Goal: Obtain resource: Obtain resource

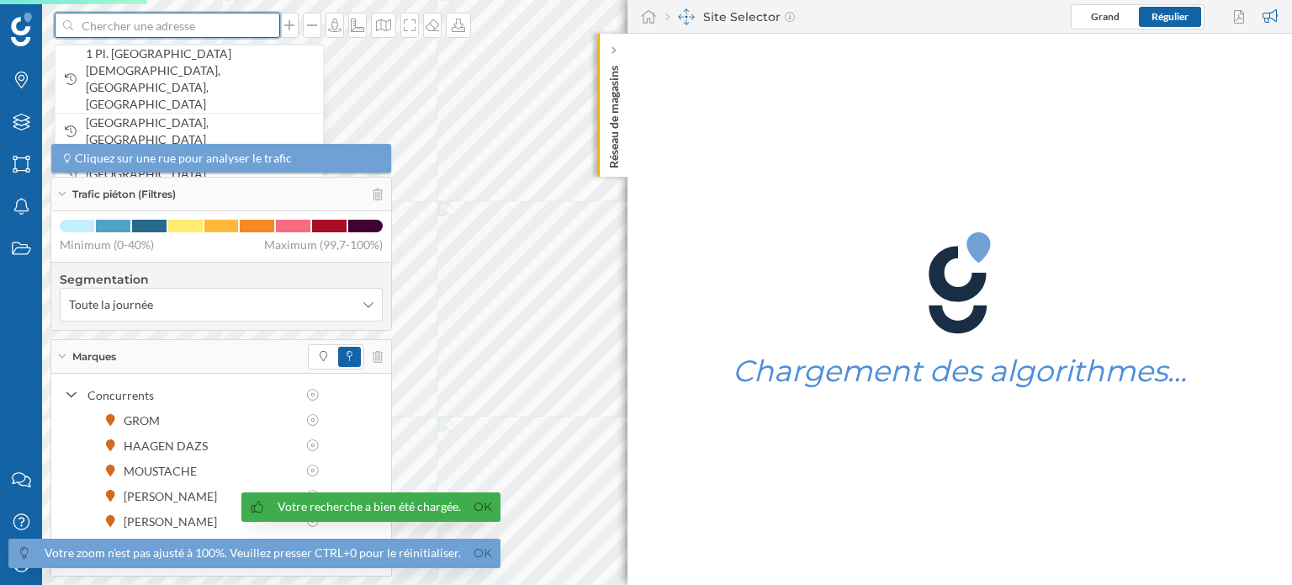
click at [121, 34] on input at bounding box center [167, 25] width 188 height 25
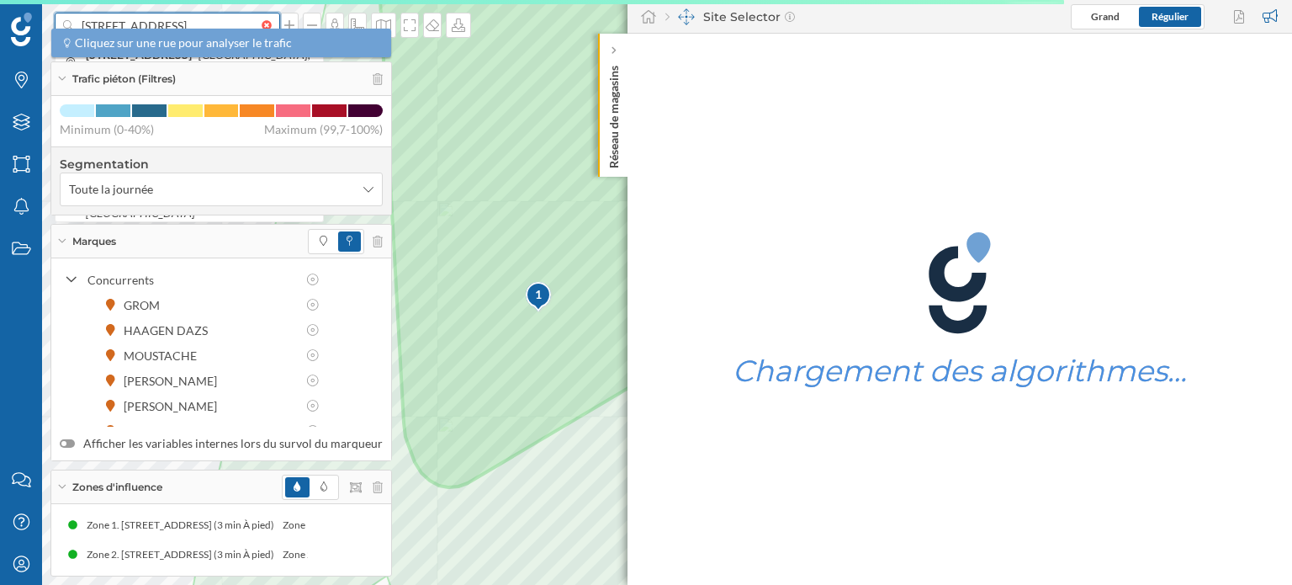
type input "[STREET_ADDRESS]"
click at [61, 79] on icon at bounding box center [61, 79] width 9 height 4
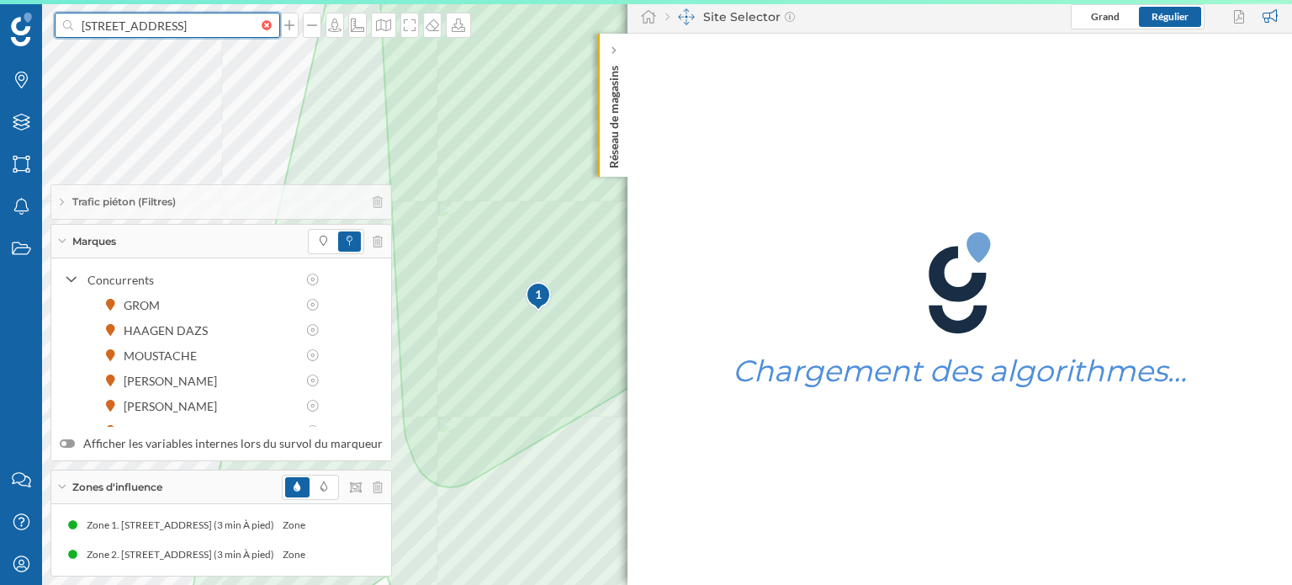
click at [173, 33] on input "[STREET_ADDRESS]" at bounding box center [167, 25] width 188 height 25
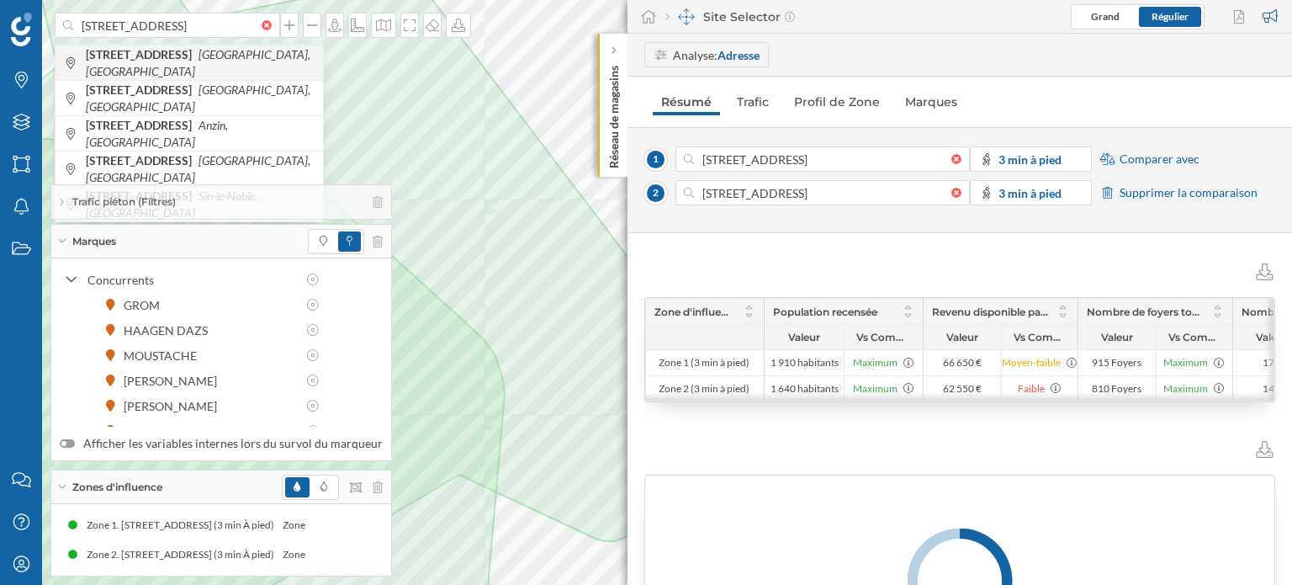
click at [175, 61] on b "[STREET_ADDRESS]" at bounding box center [141, 54] width 110 height 14
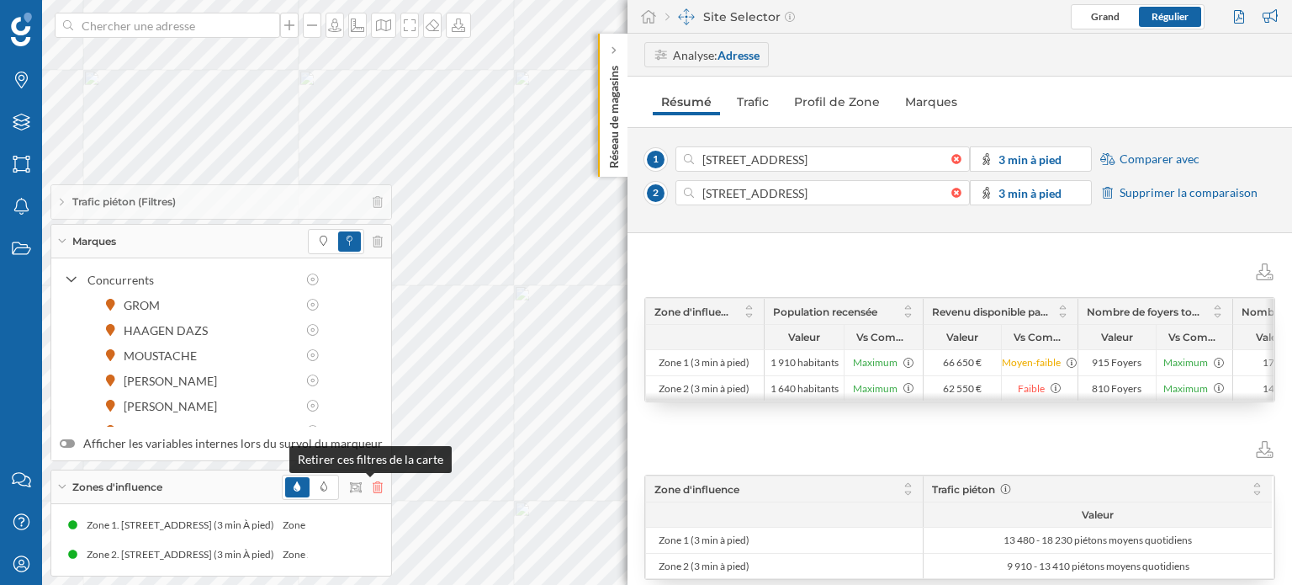
click at [374, 485] on icon at bounding box center [378, 487] width 10 height 12
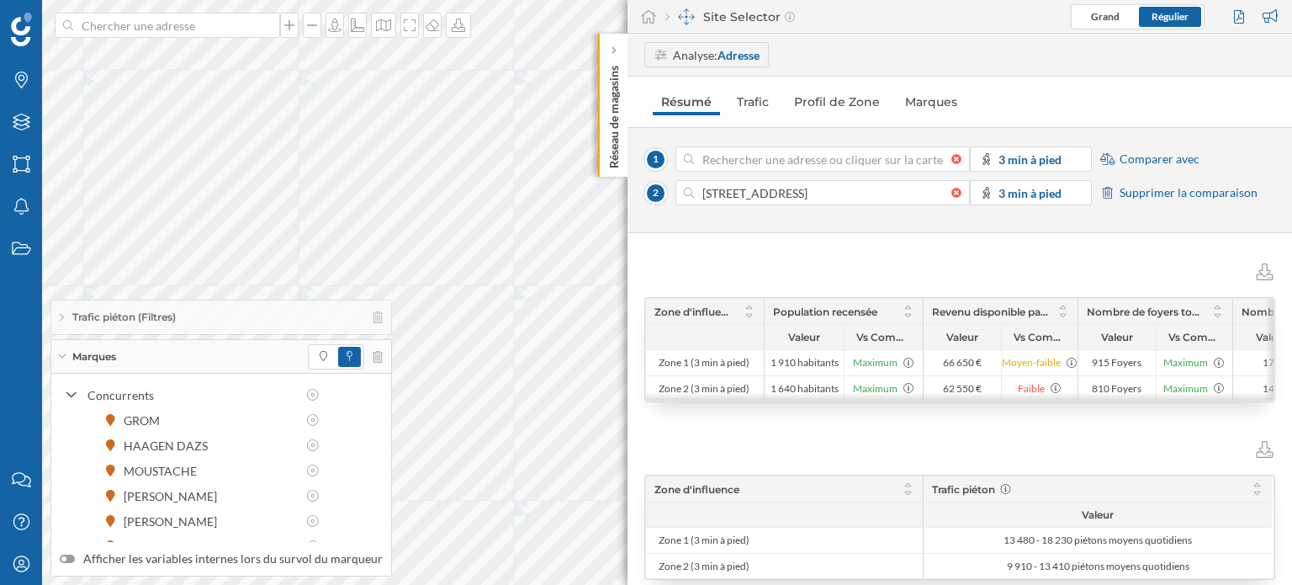
click at [956, 156] on div at bounding box center [961, 159] width 19 height 10
click at [952, 156] on input at bounding box center [822, 158] width 257 height 25
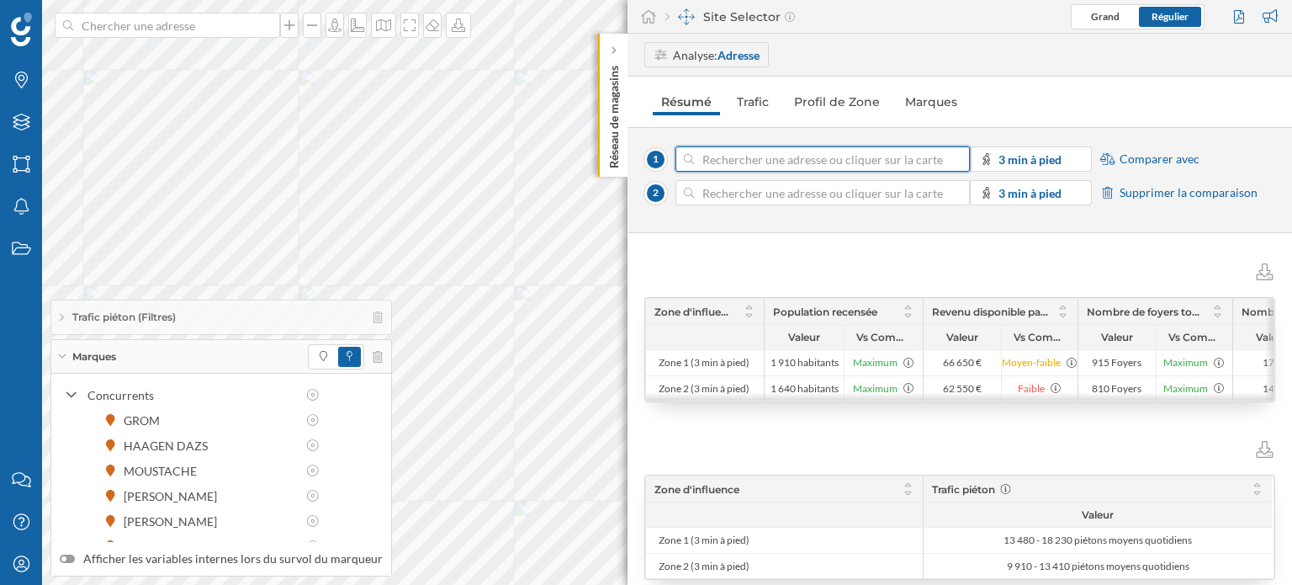
click at [953, 194] on div at bounding box center [961, 193] width 19 height 10
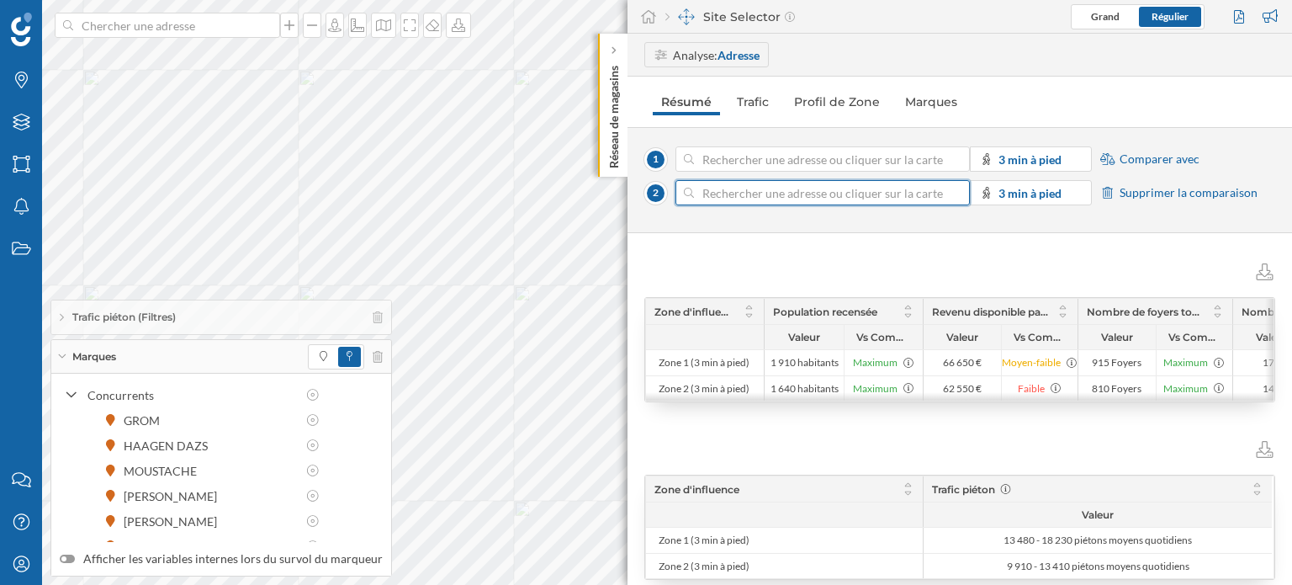
click at [952, 194] on input at bounding box center [822, 192] width 257 height 25
click at [1149, 193] on span "Supprimer la comparaison" at bounding box center [1189, 192] width 138 height 17
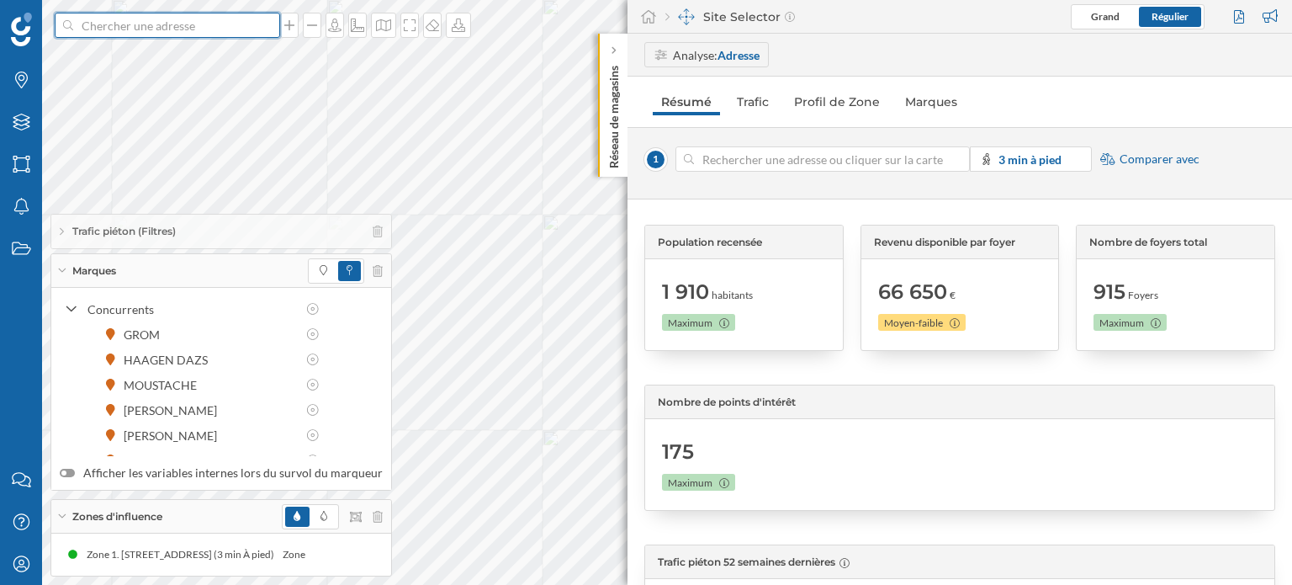
click at [167, 28] on input at bounding box center [167, 25] width 188 height 25
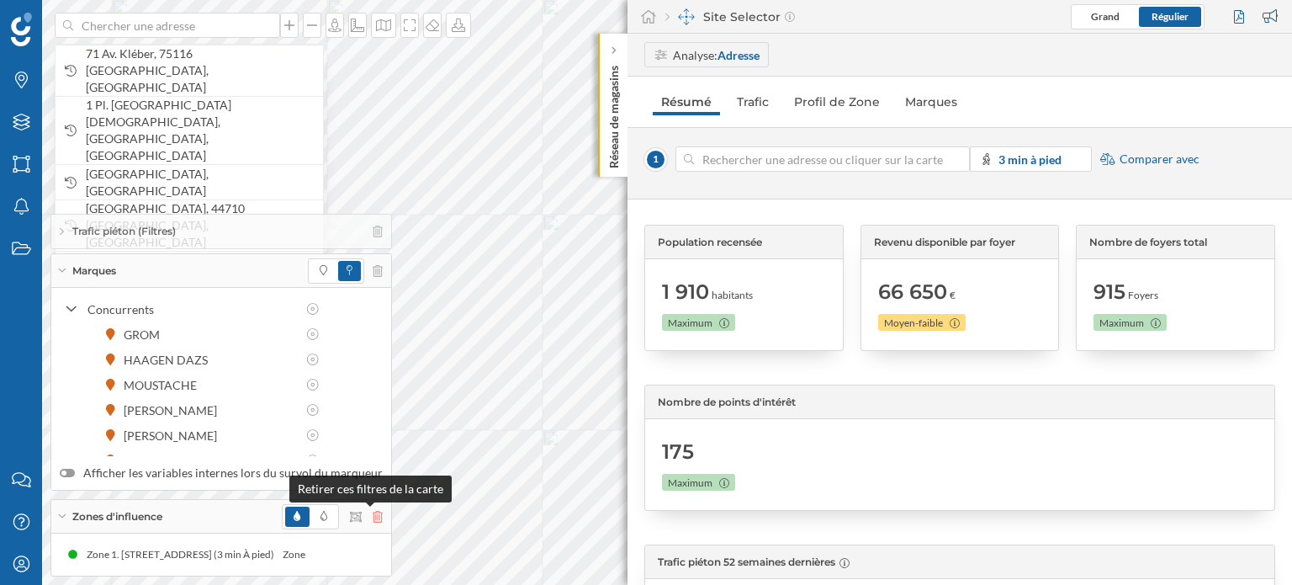
click at [373, 512] on icon at bounding box center [378, 517] width 10 height 12
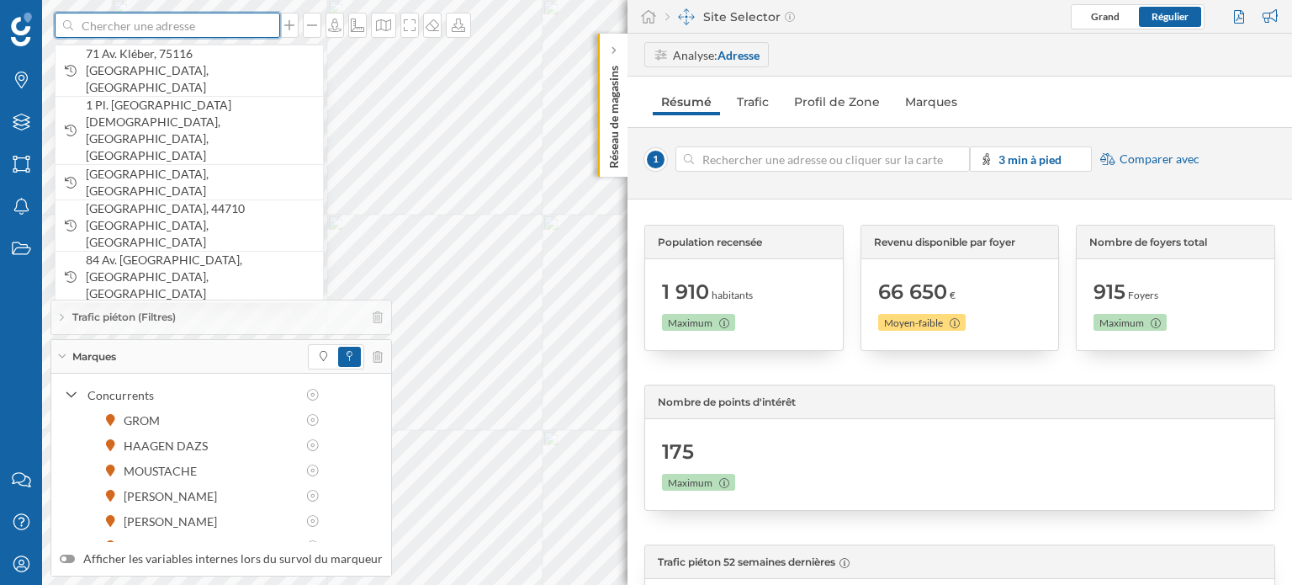
click at [168, 21] on input at bounding box center [167, 25] width 188 height 25
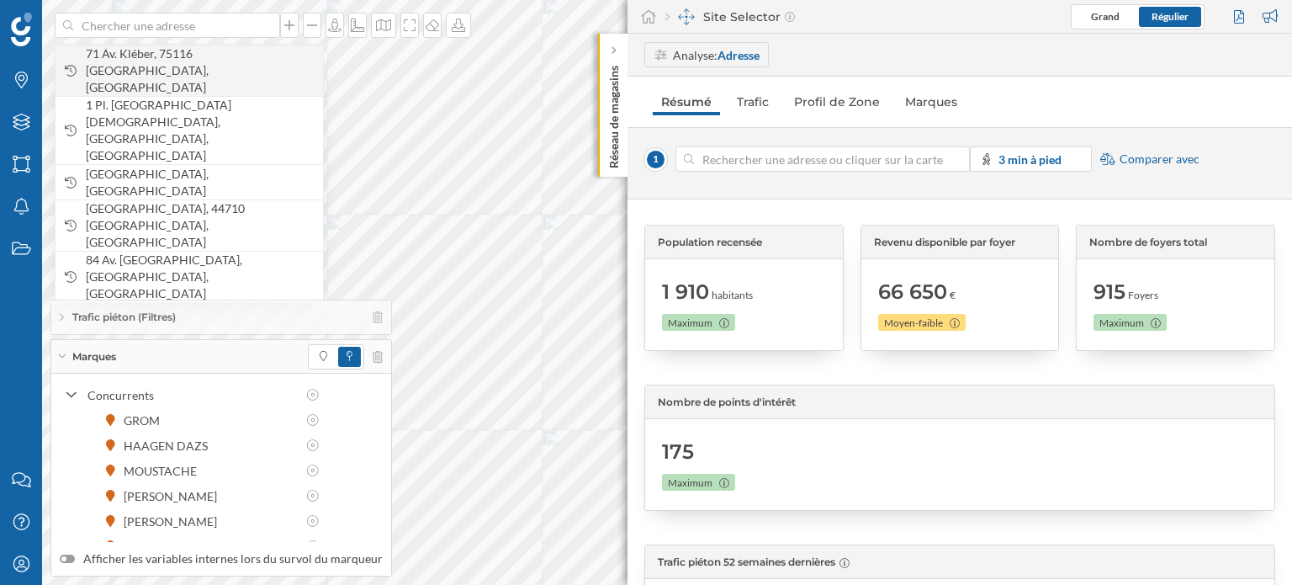
click at [167, 63] on span "71 Av. Kléber, 75116 [GEOGRAPHIC_DATA], [GEOGRAPHIC_DATA]" at bounding box center [200, 70] width 229 height 50
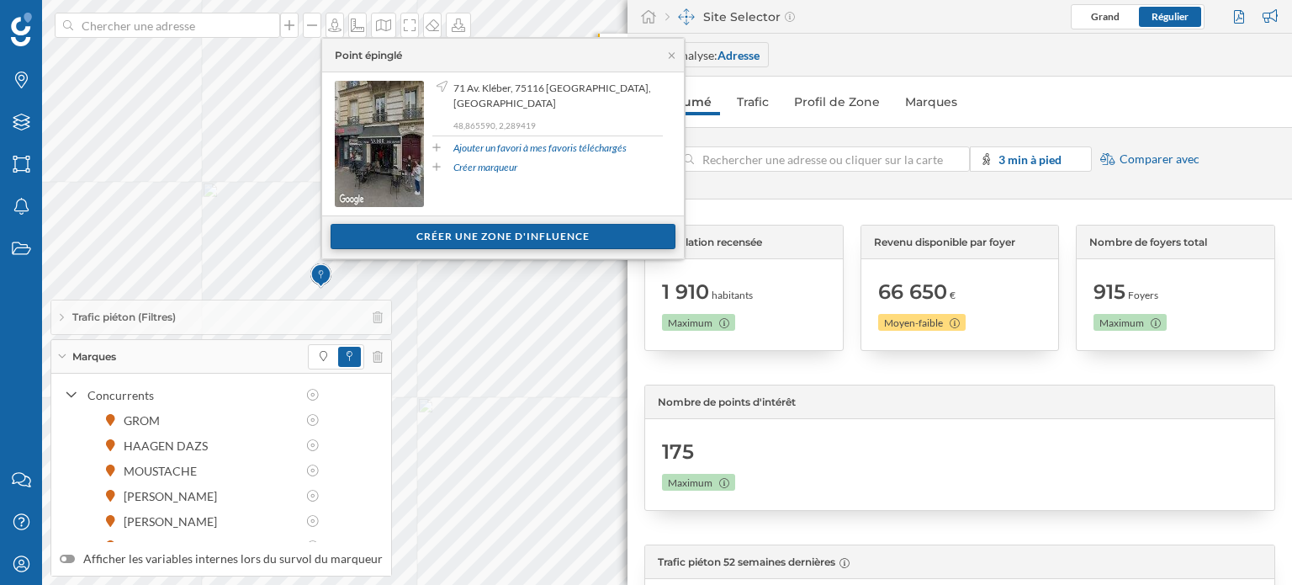
click at [461, 228] on div "Créer une zone d'influence" at bounding box center [503, 236] width 345 height 25
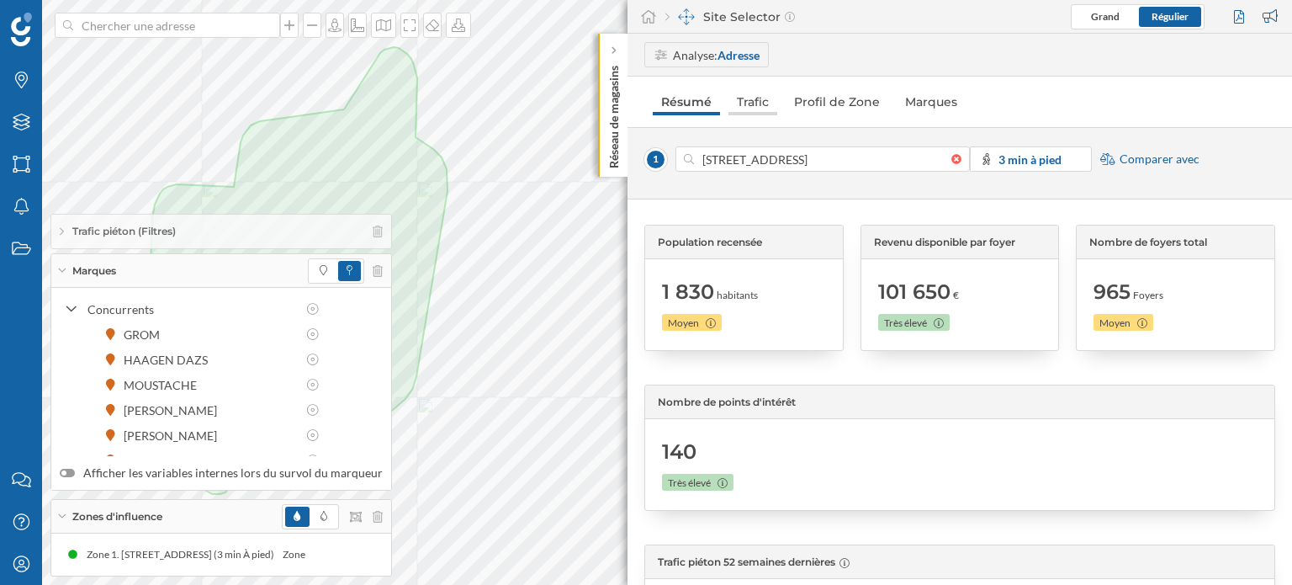
click at [753, 98] on link "Trafic" at bounding box center [753, 101] width 49 height 27
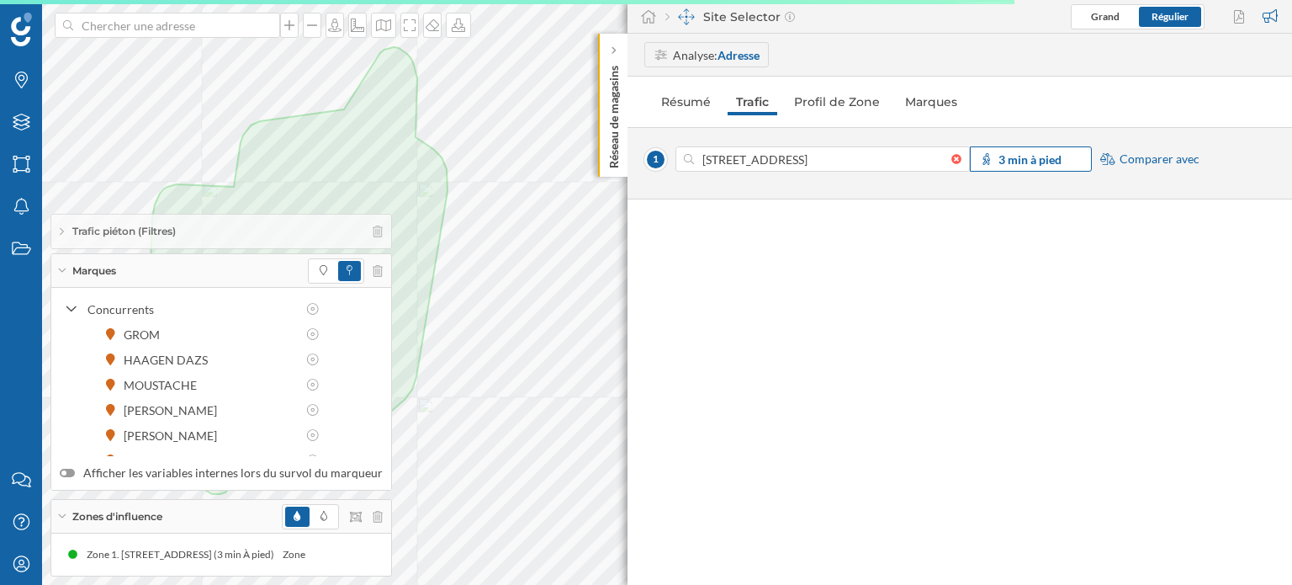
click at [993, 154] on icon at bounding box center [986, 159] width 15 height 12
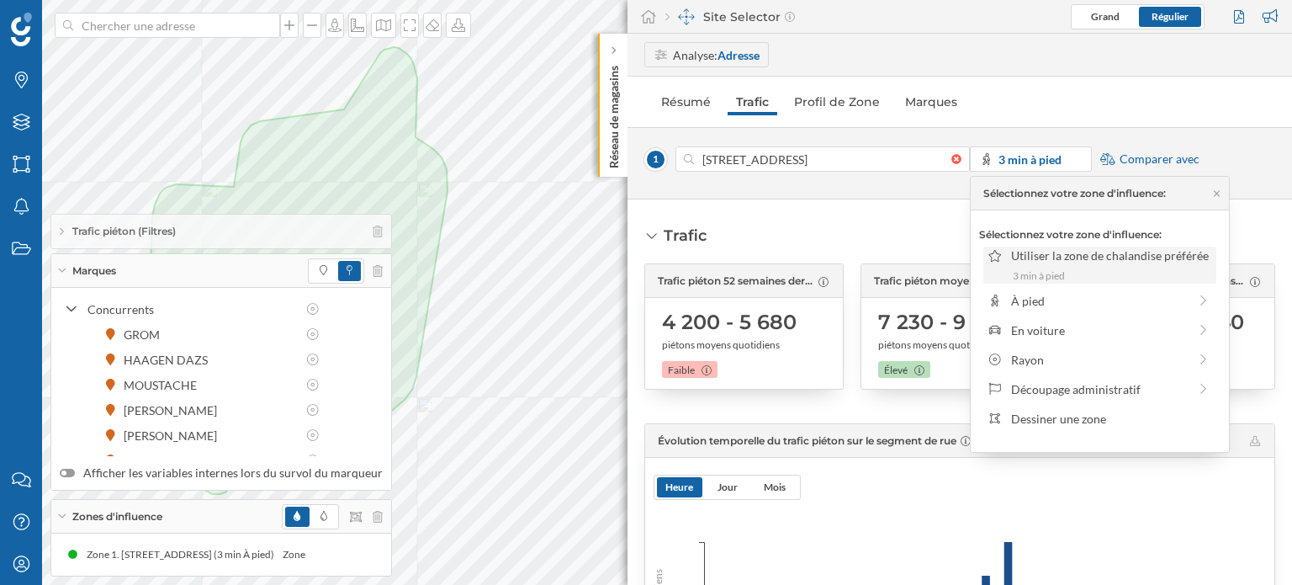
click at [1026, 274] on div "3 min à pied" at bounding box center [1112, 275] width 198 height 15
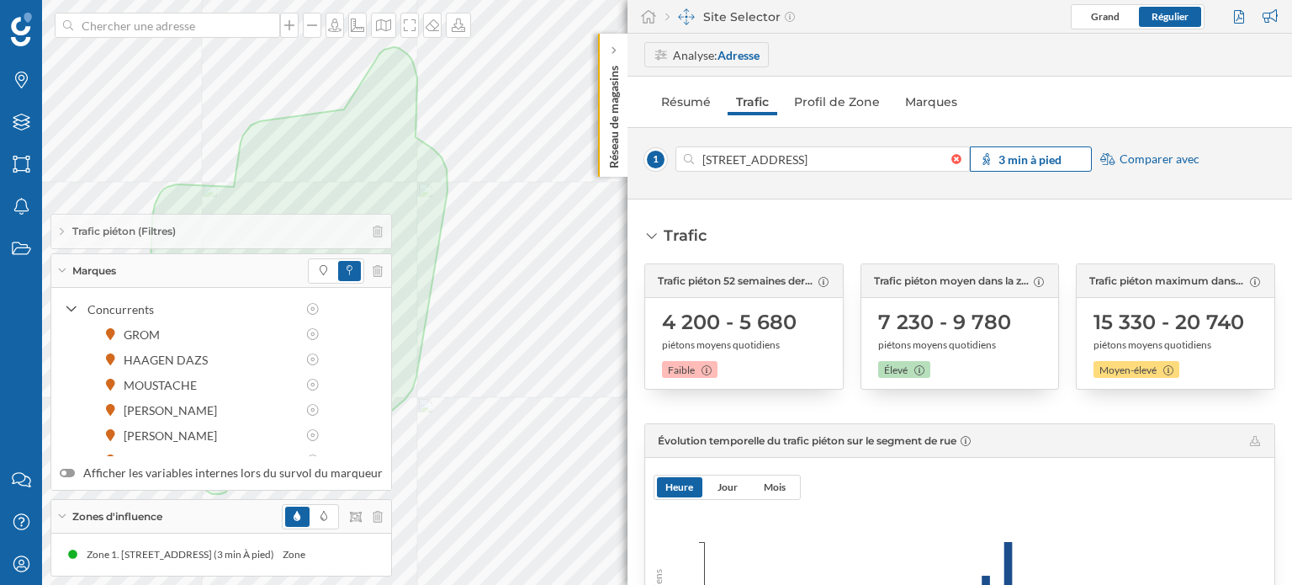
click at [1003, 157] on strong "3 min à pied" at bounding box center [1030, 159] width 63 height 14
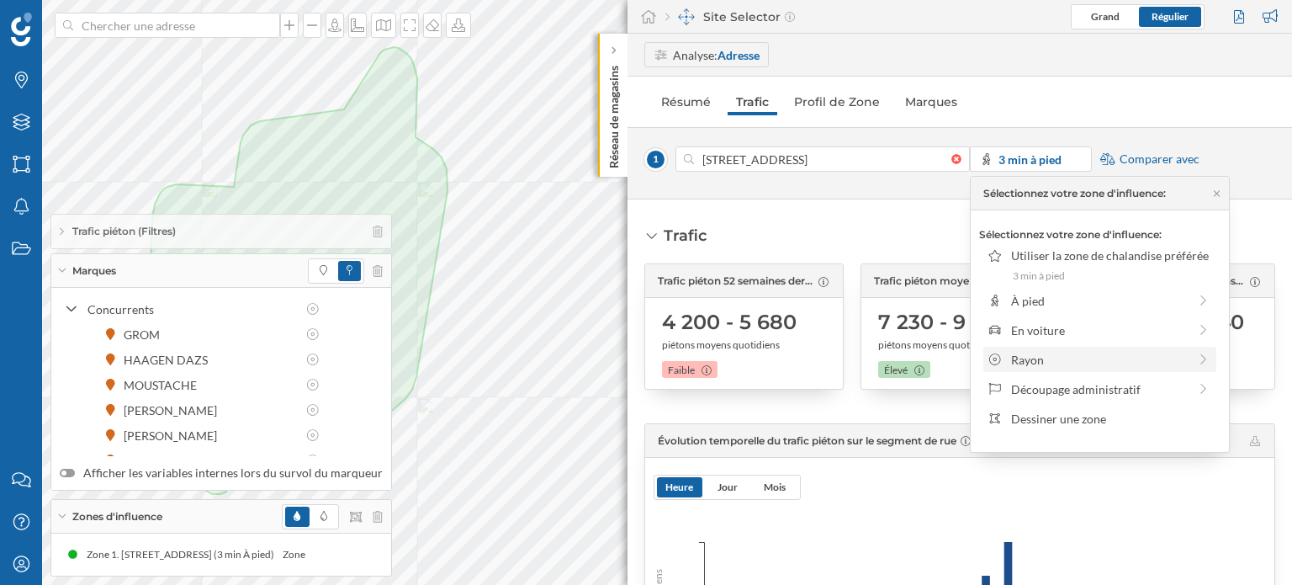
click at [1044, 356] on div "Rayon" at bounding box center [1099, 360] width 177 height 18
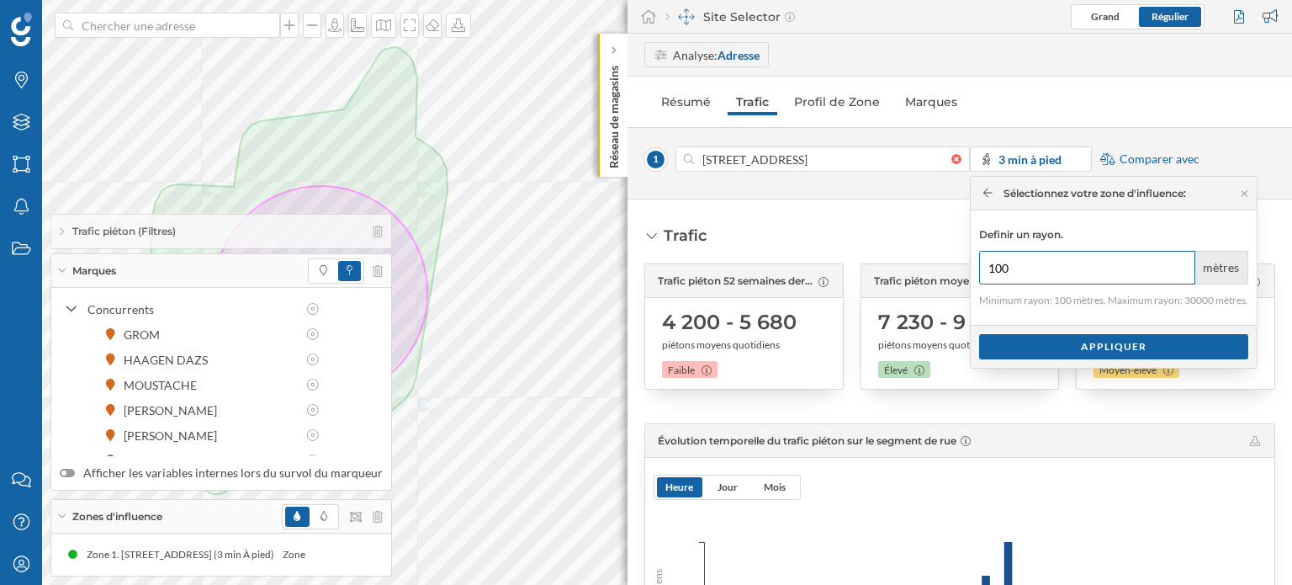
click at [1024, 273] on input "100" at bounding box center [1087, 268] width 216 height 34
type input "1"
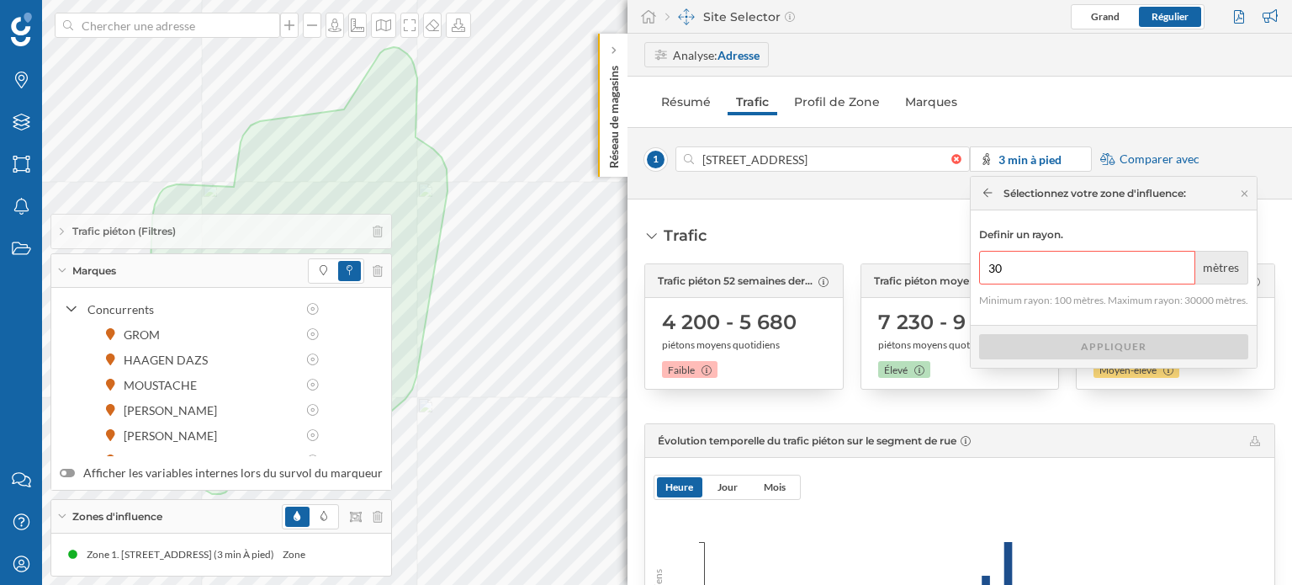
type input "3"
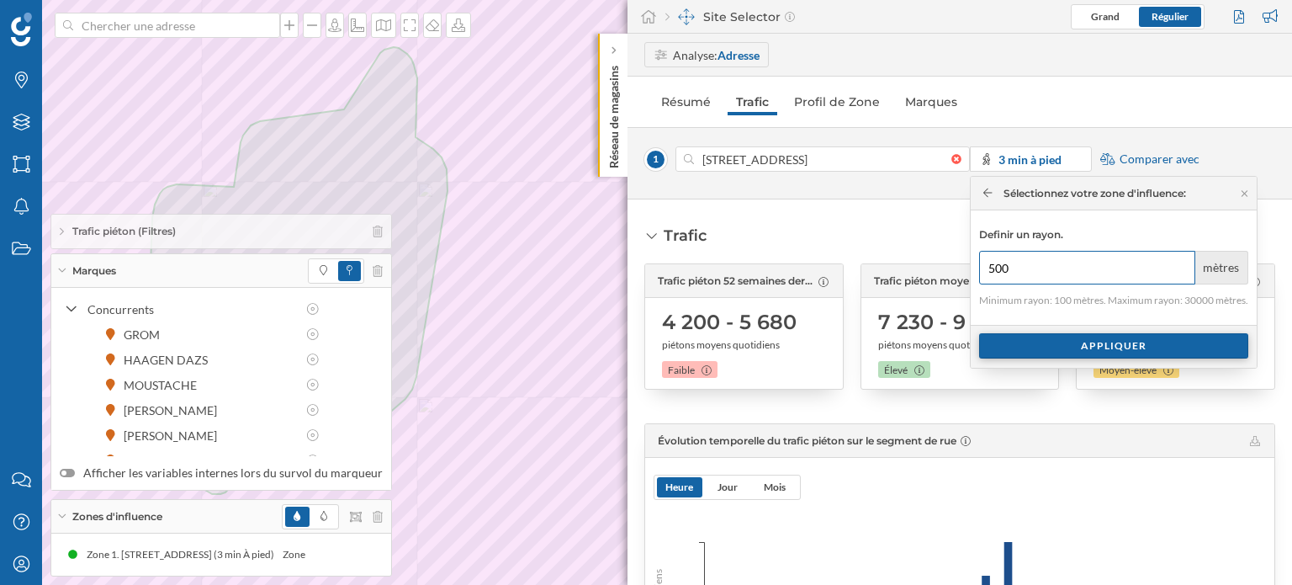
type input "500"
click at [1086, 343] on div "Appliquer" at bounding box center [1113, 345] width 269 height 25
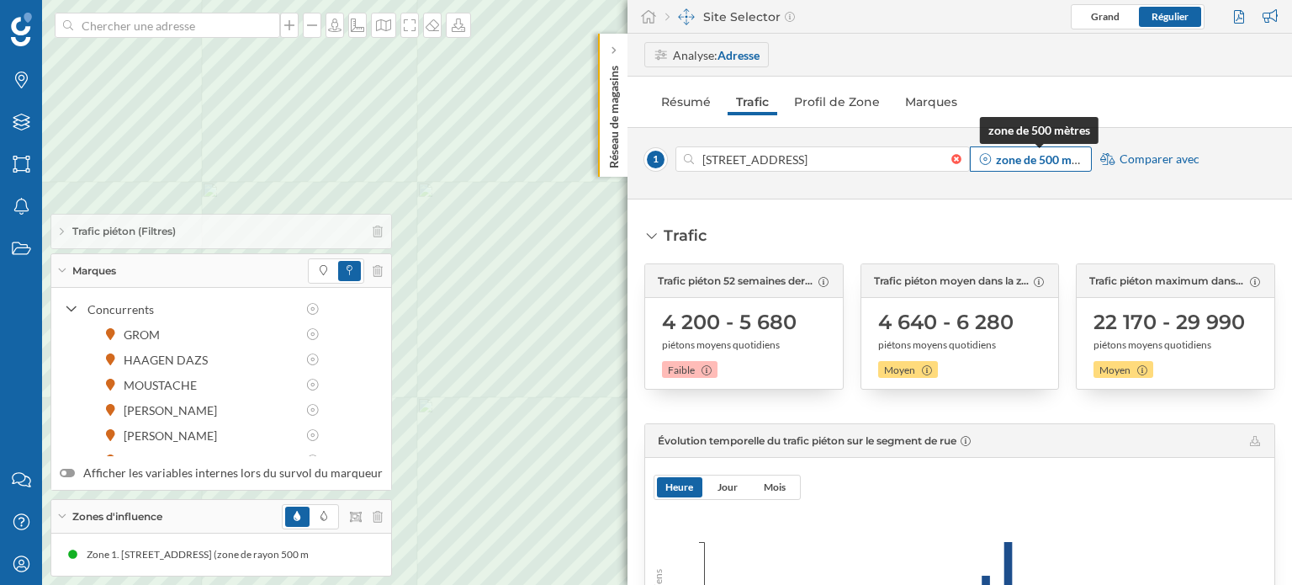
click at [1006, 161] on strong "zone de 500 mètres" at bounding box center [1047, 159] width 102 height 14
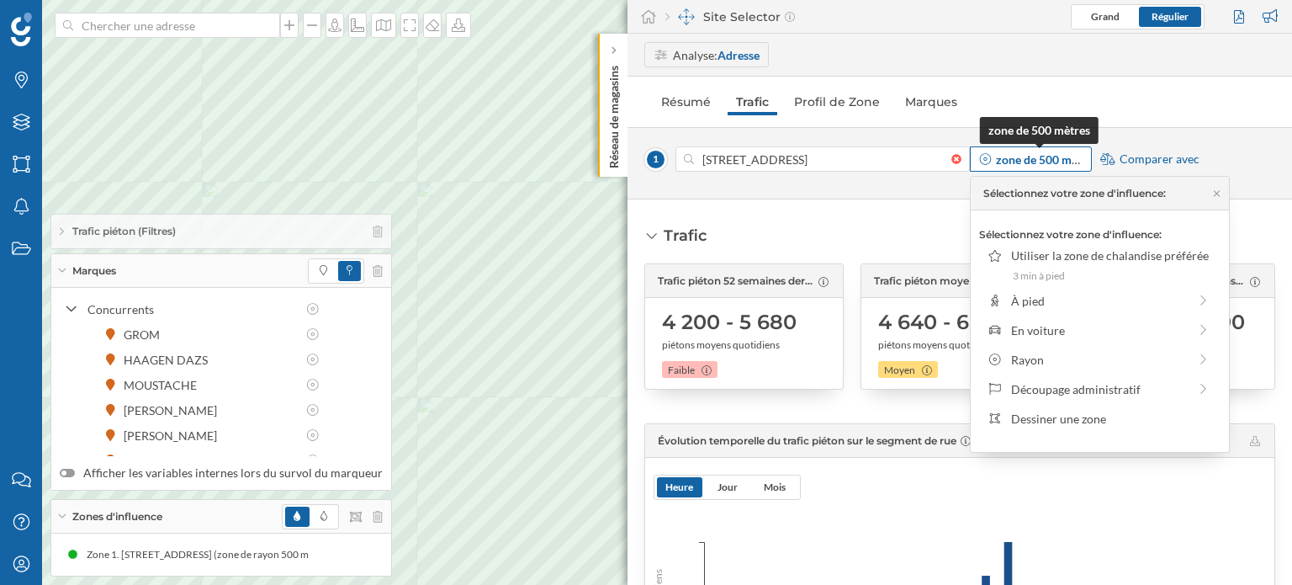
click at [1079, 157] on strong "zone de 500 mètres" at bounding box center [1047, 159] width 102 height 14
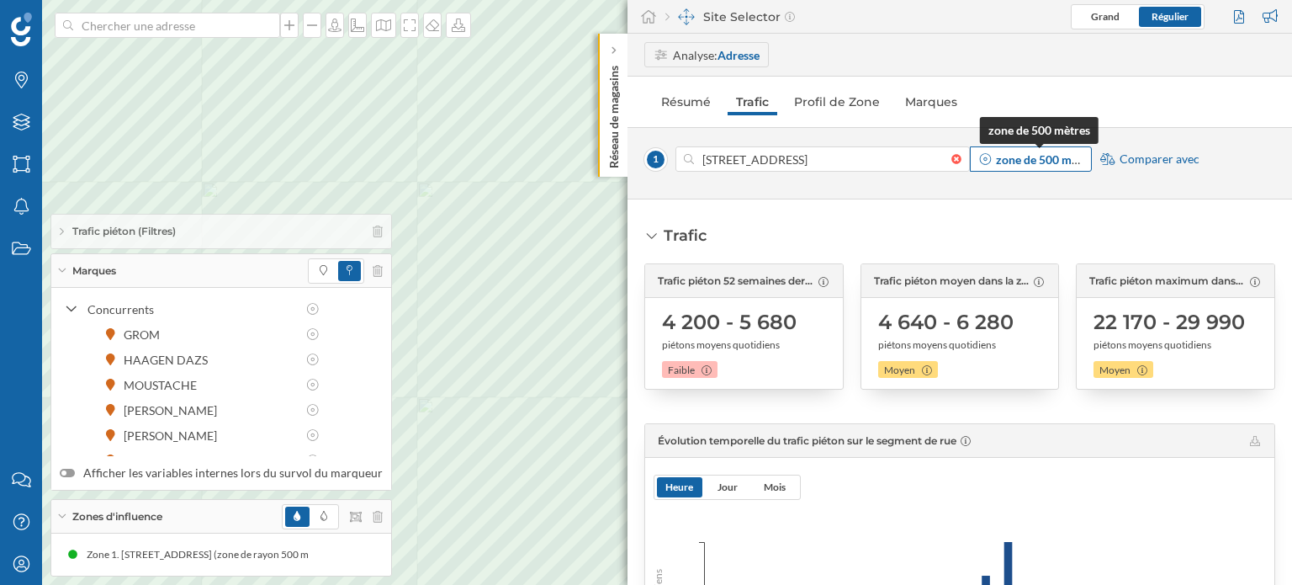
click at [1079, 157] on strong "zone de 500 mètres" at bounding box center [1047, 159] width 102 height 14
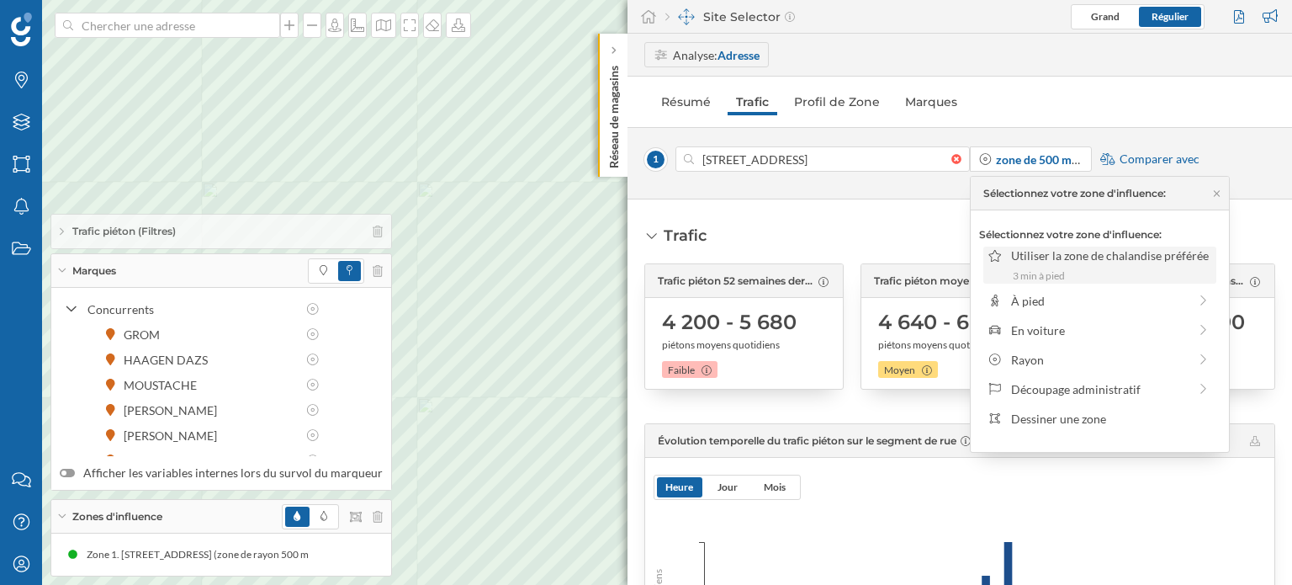
drag, startPoint x: 1047, startPoint y: 260, endPoint x: 1072, endPoint y: 257, distance: 25.5
click at [1072, 257] on div "Utiliser la zone de chalandise préférée" at bounding box center [1110, 256] width 199 height 18
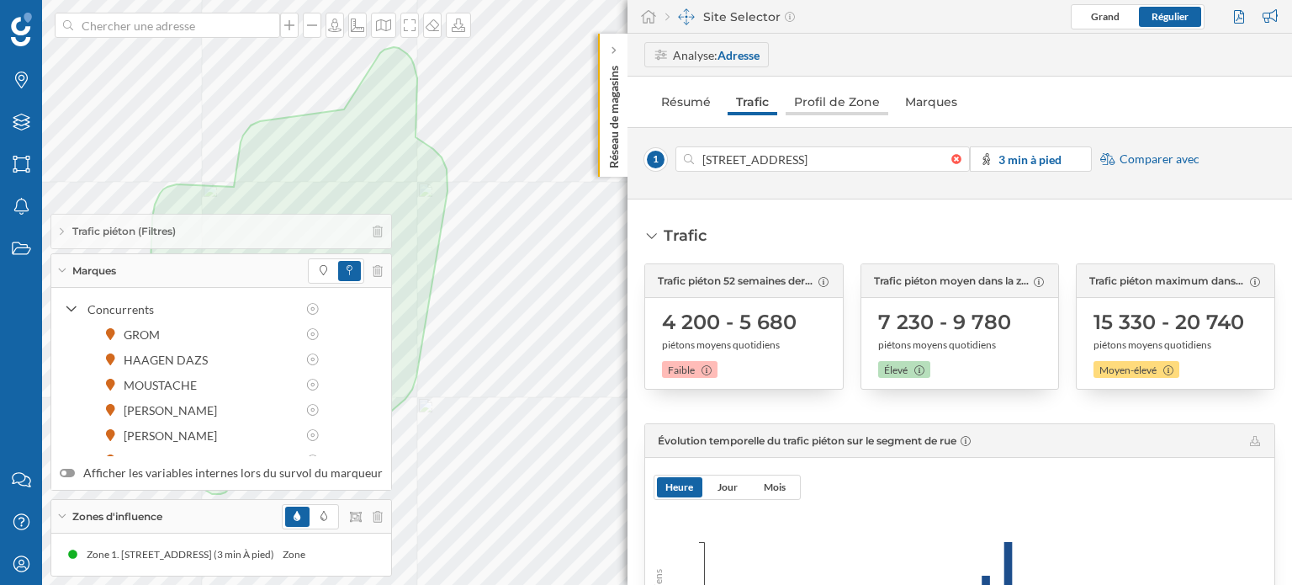
click at [845, 103] on link "Profil de Zone" at bounding box center [837, 101] width 103 height 27
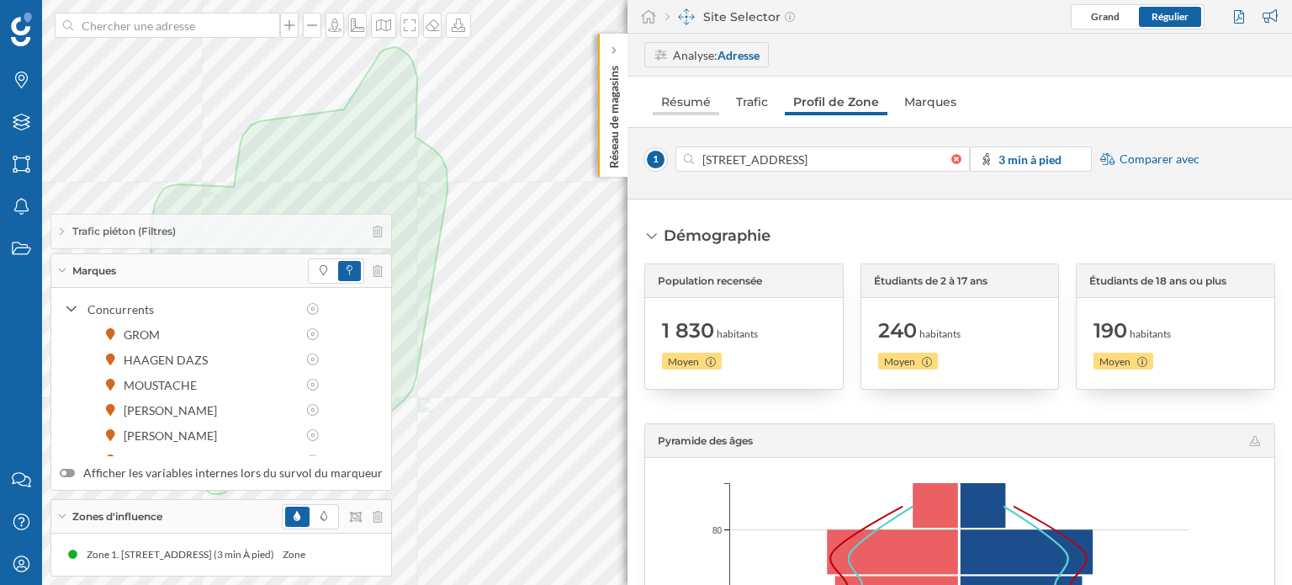
click at [695, 103] on link "Résumé" at bounding box center [686, 101] width 66 height 27
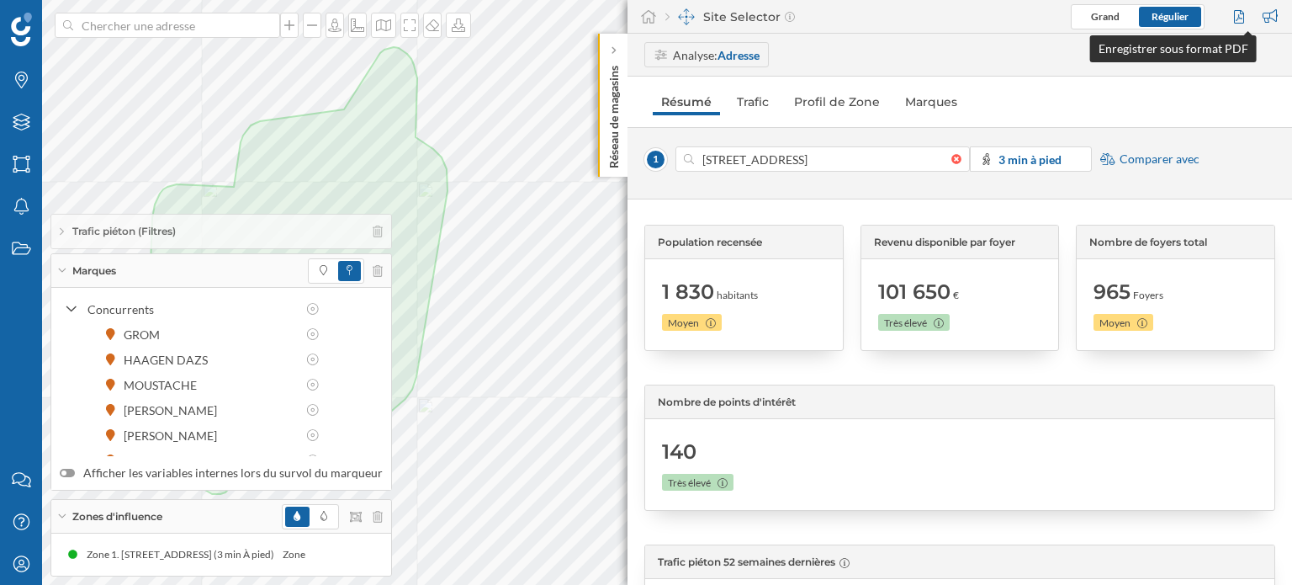
click at [1241, 22] on div at bounding box center [1241, 16] width 23 height 25
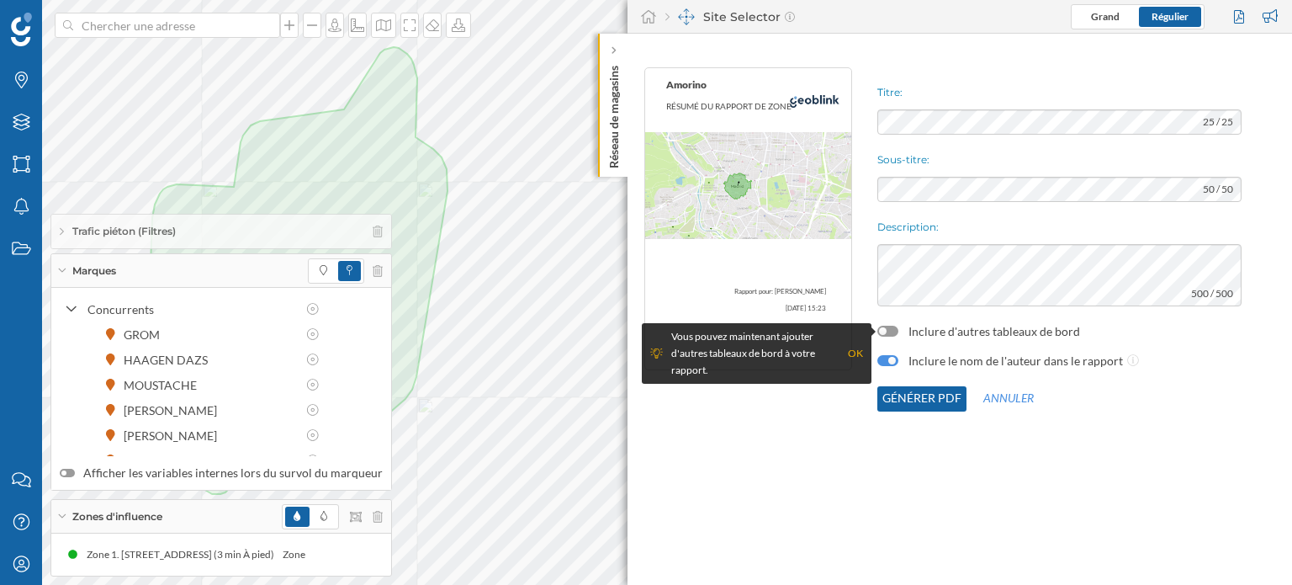
click at [902, 328] on div "Inclure d'autres tableaux de bord" at bounding box center [1060, 331] width 364 height 17
click at [895, 327] on div at bounding box center [888, 331] width 21 height 11
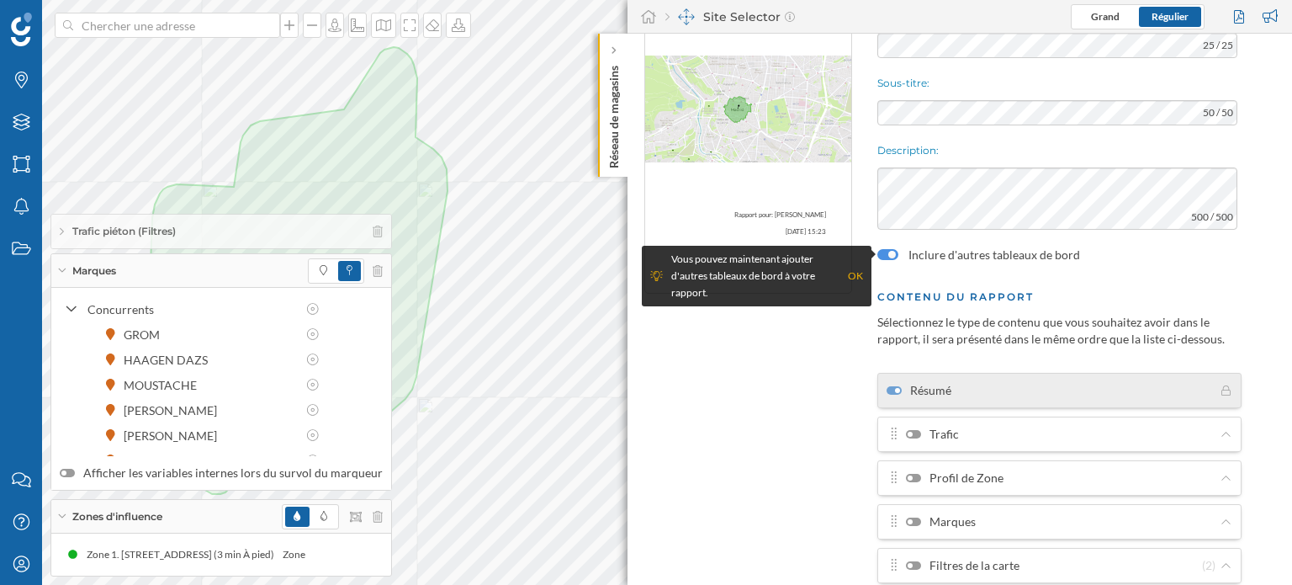
scroll to position [77, 0]
click at [919, 432] on div at bounding box center [913, 433] width 15 height 8
click at [0, 0] on input "Trafic" at bounding box center [0, 0] width 0 height 0
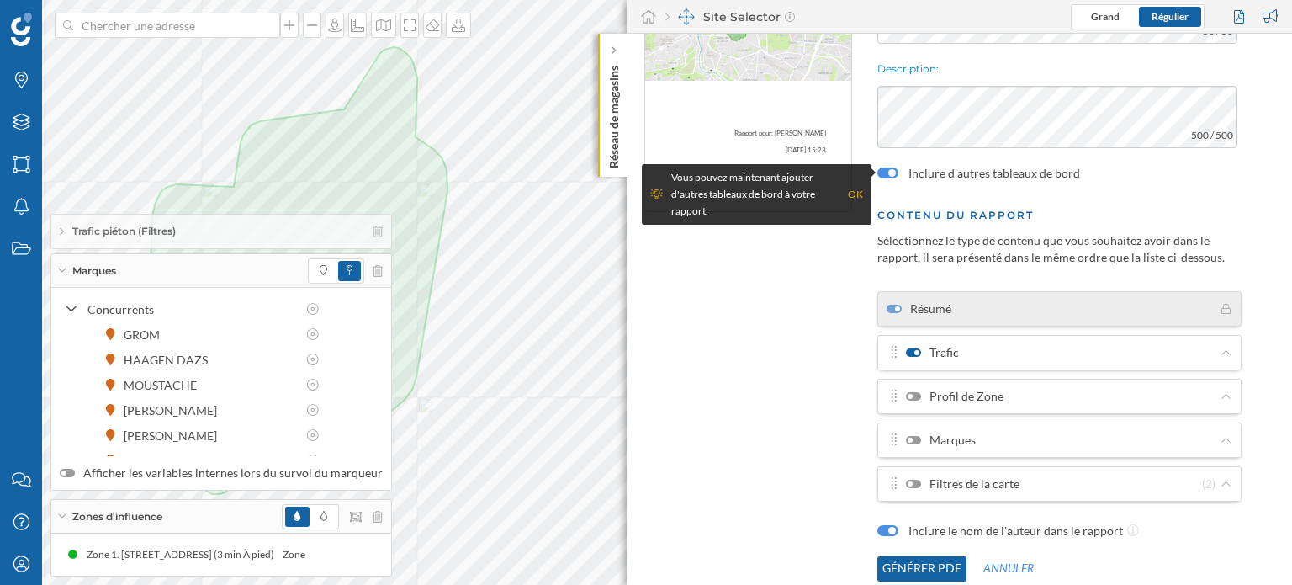
scroll to position [158, 0]
drag, startPoint x: 915, startPoint y: 395, endPoint x: 936, endPoint y: 406, distance: 23.0
drag, startPoint x: 936, startPoint y: 406, endPoint x: 754, endPoint y: 428, distance: 183.0
drag, startPoint x: 754, startPoint y: 428, endPoint x: 769, endPoint y: 475, distance: 48.7
click at [769, 475] on div "[PERSON_NAME] RÉSUMÉ DU RAPPORT DE ZONE Rapport pour: [PERSON_NAME] [DATE] 15:23" at bounding box center [748, 224] width 225 height 647
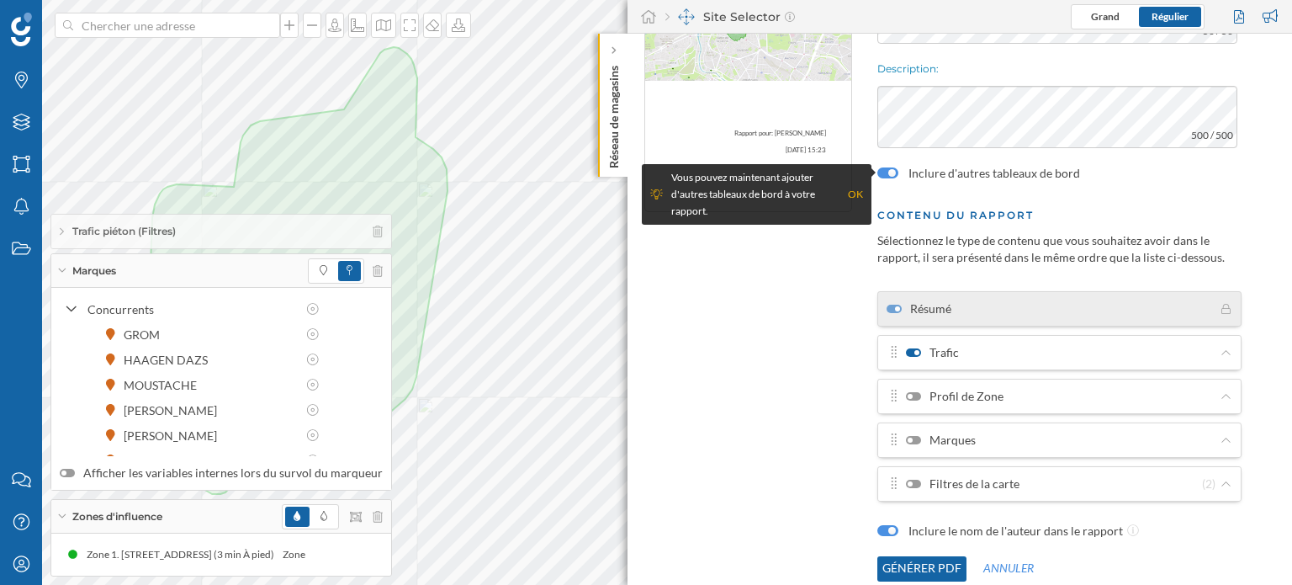
click at [919, 392] on div at bounding box center [913, 396] width 15 height 8
click at [0, 0] on input "Profil de Zone" at bounding box center [0, 0] width 0 height 0
click at [916, 436] on div at bounding box center [913, 440] width 15 height 8
click at [0, 0] on input "Marques" at bounding box center [0, 0] width 0 height 0
click at [919, 476] on label "Filtres de la carte" at bounding box center [963, 483] width 114 height 17
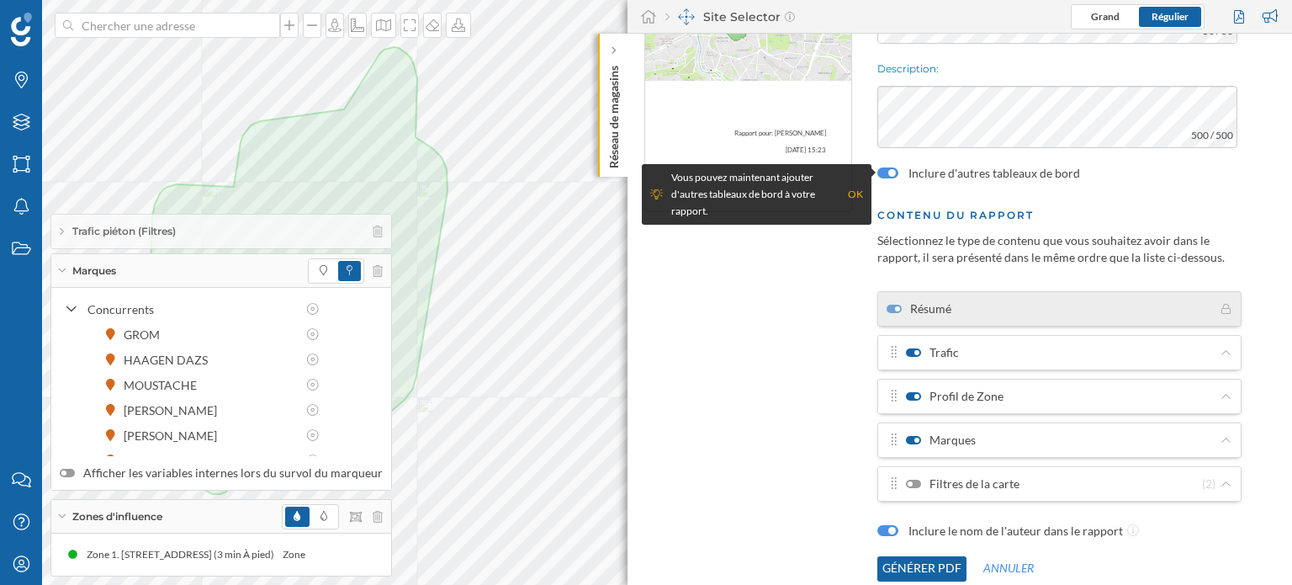
click at [0, 0] on input "Filtres de la carte" at bounding box center [0, 0] width 0 height 0
click at [913, 565] on button "Générer PDF" at bounding box center [922, 568] width 89 height 25
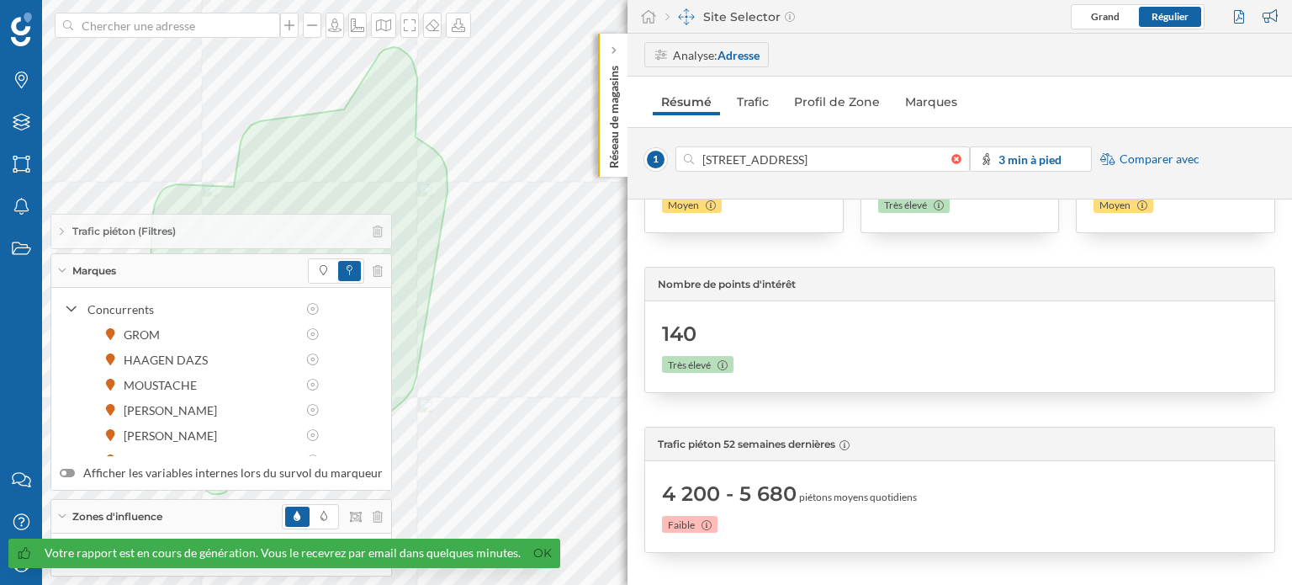
scroll to position [0, 0]
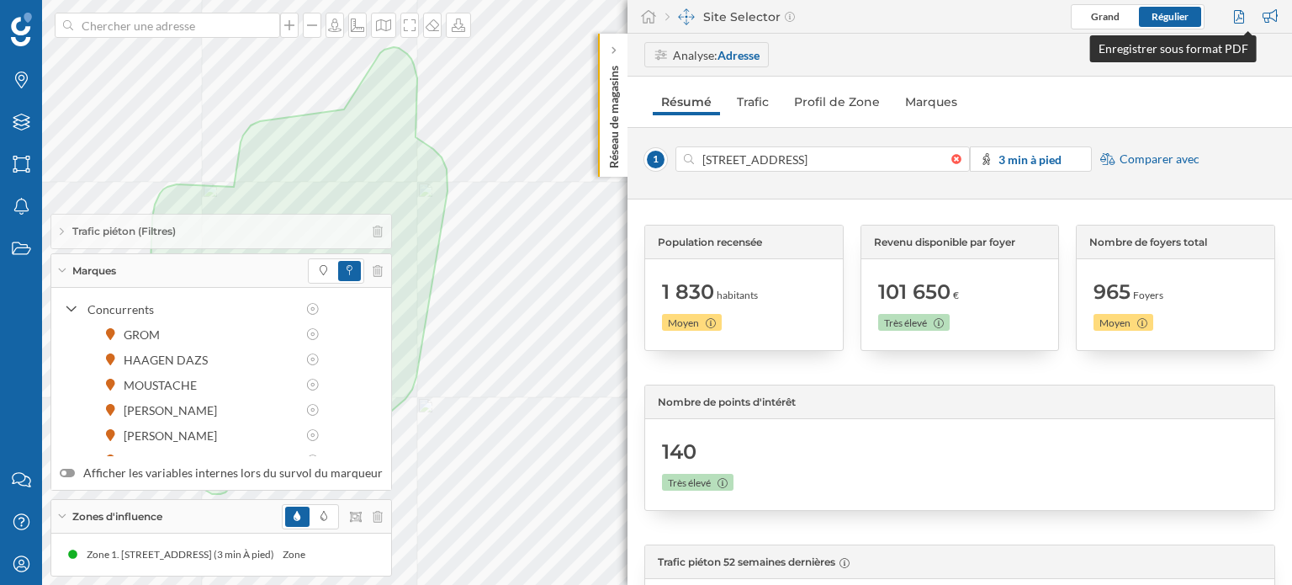
click at [1240, 13] on div at bounding box center [1241, 16] width 23 height 25
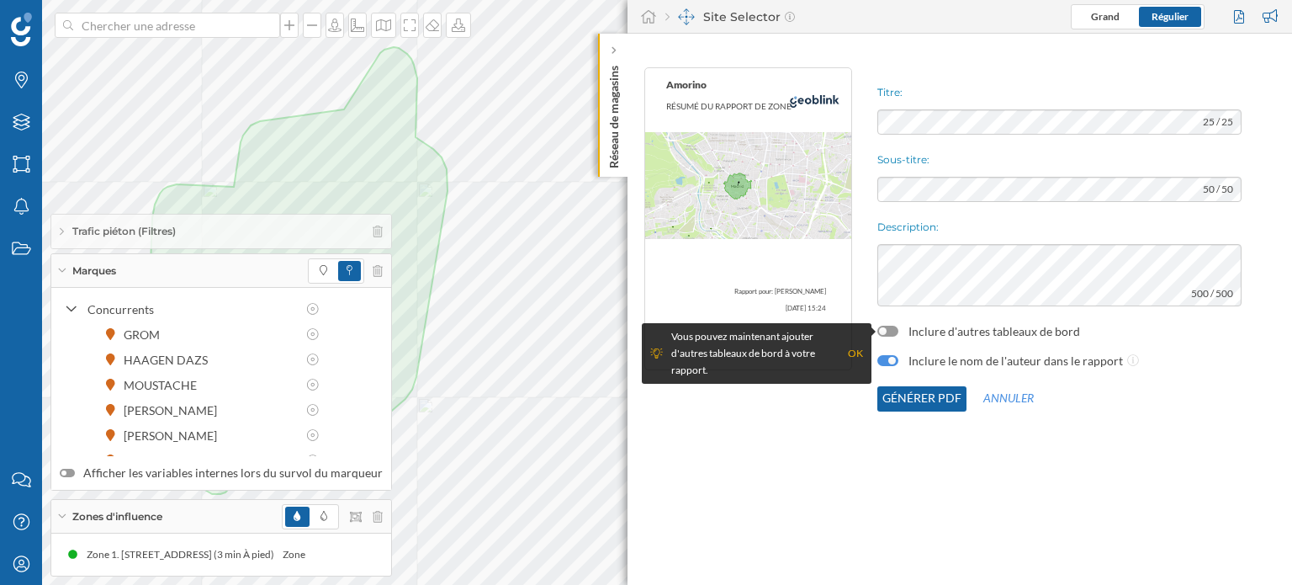
click at [855, 354] on div "OK" at bounding box center [855, 353] width 15 height 17
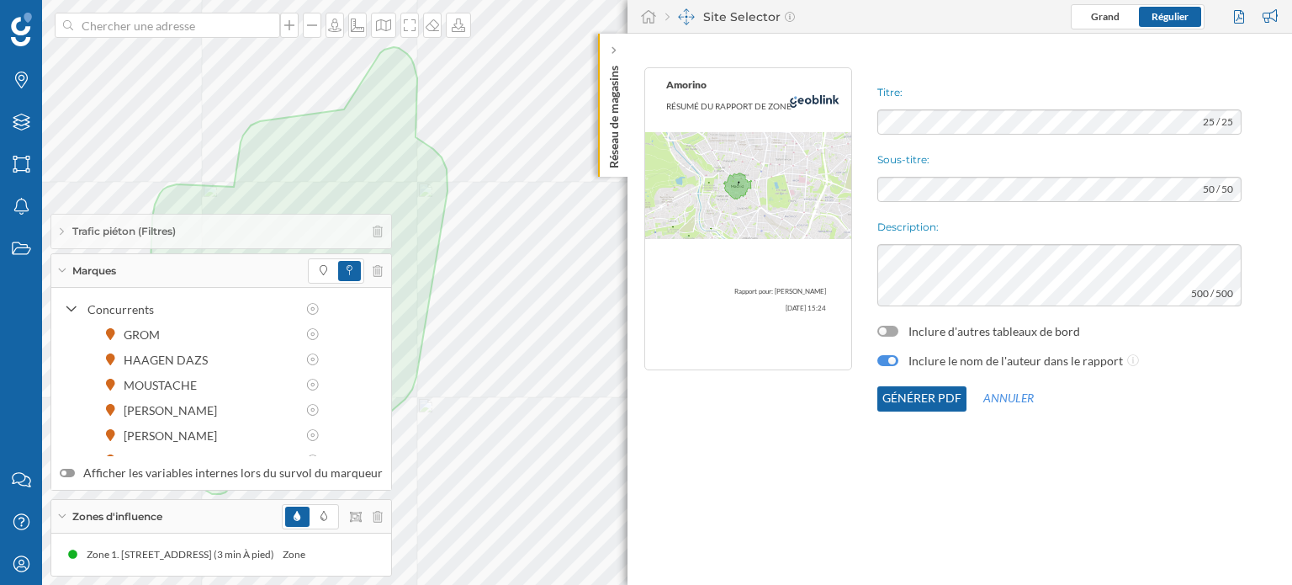
click at [894, 330] on div at bounding box center [888, 331] width 21 height 11
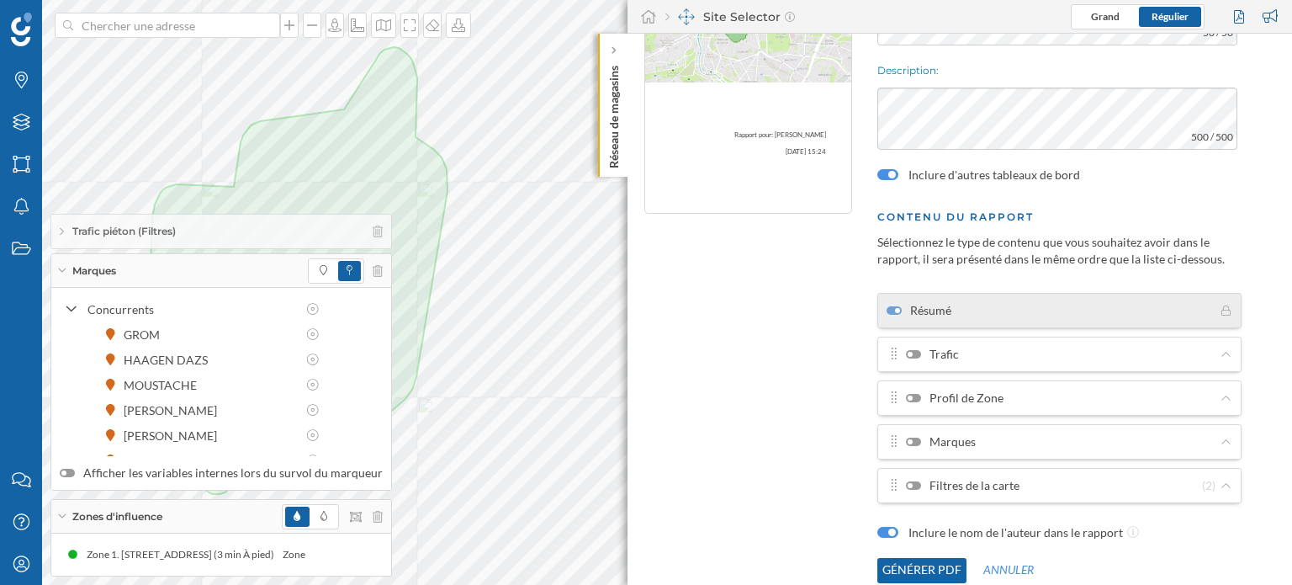
scroll to position [157, 0]
click at [920, 347] on label "Trafic" at bounding box center [932, 353] width 53 height 17
click at [0, 0] on input "Trafic" at bounding box center [0, 0] width 0 height 0
click at [919, 394] on div at bounding box center [913, 397] width 15 height 8
click at [0, 0] on input "Profil de Zone" at bounding box center [0, 0] width 0 height 0
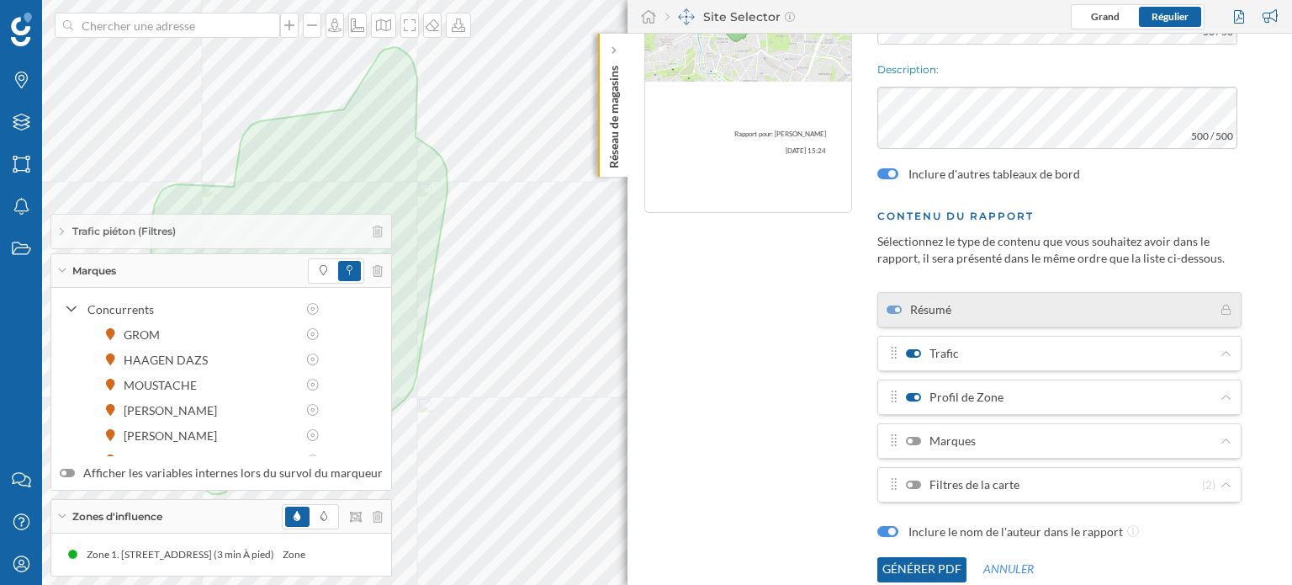
click at [917, 437] on div at bounding box center [913, 441] width 15 height 8
click at [0, 0] on input "Marques" at bounding box center [0, 0] width 0 height 0
click at [915, 483] on div at bounding box center [913, 484] width 15 height 8
click at [0, 0] on input "Filtres de la carte" at bounding box center [0, 0] width 0 height 0
click at [915, 567] on button "Générer PDF" at bounding box center [922, 569] width 89 height 25
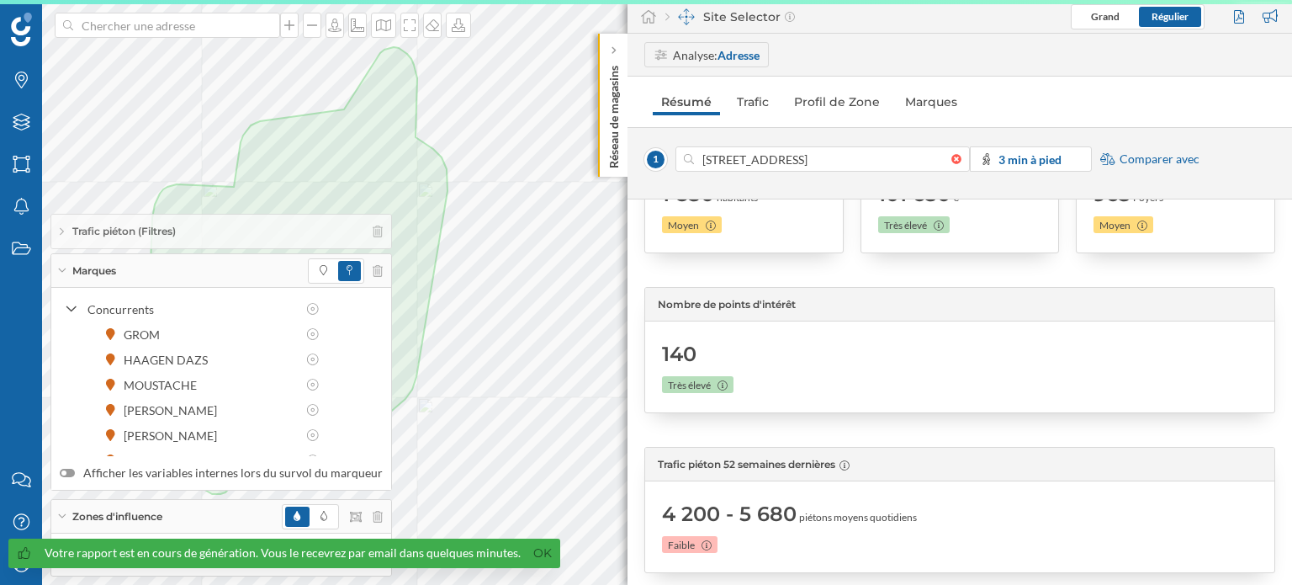
scroll to position [118, 0]
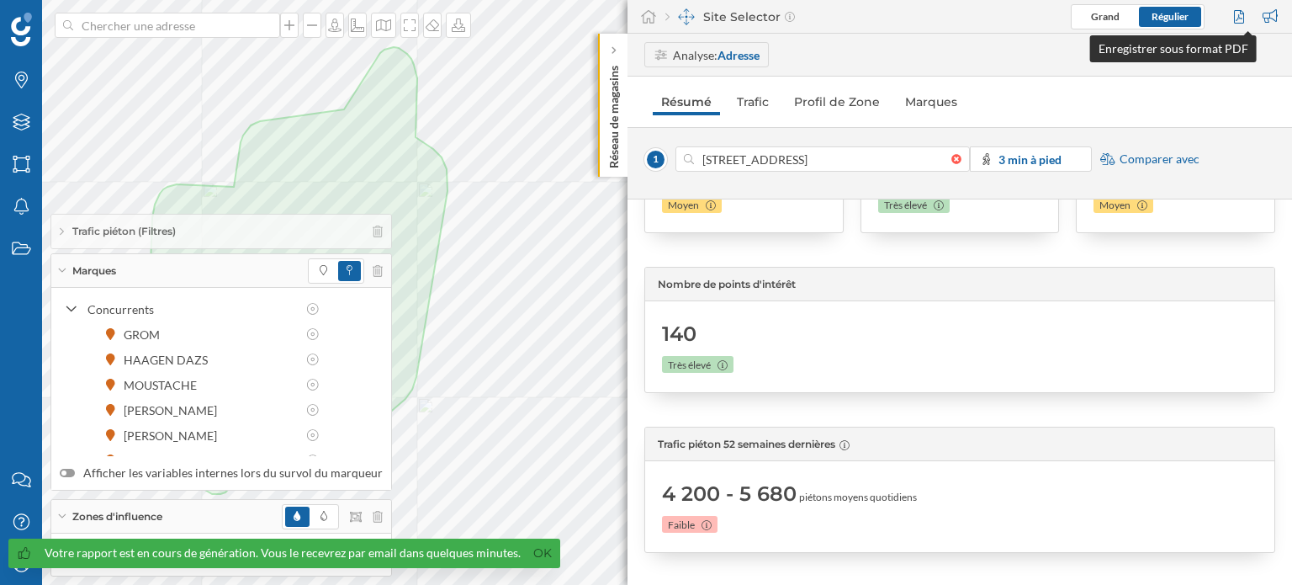
click at [1237, 16] on div at bounding box center [1241, 16] width 23 height 25
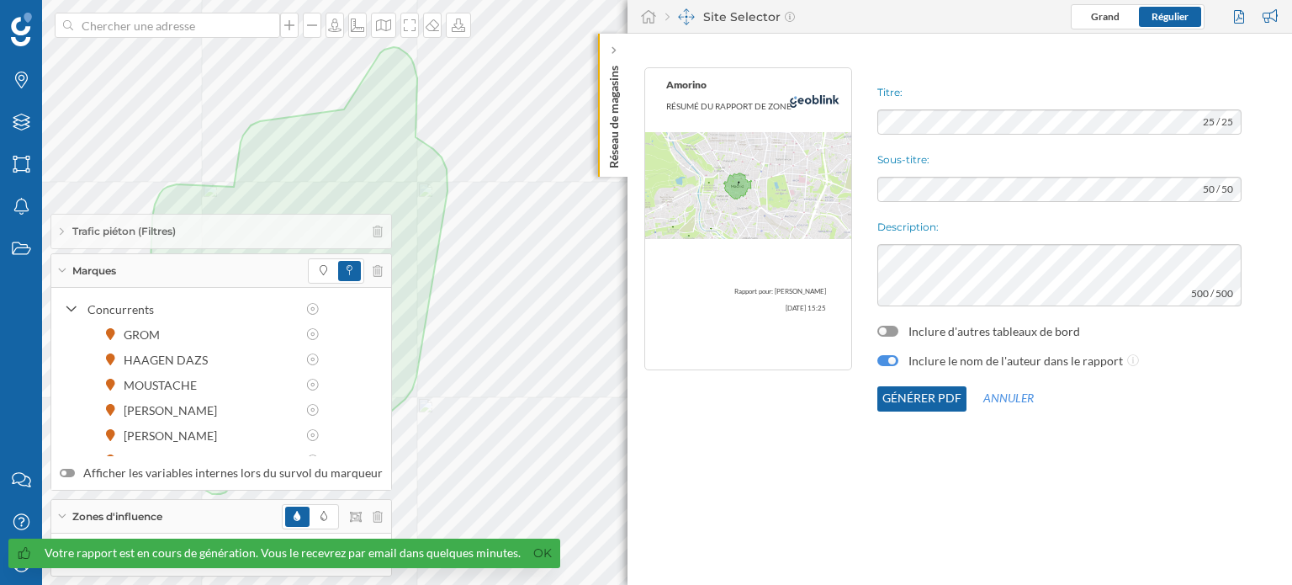
click at [880, 359] on div at bounding box center [888, 360] width 21 height 11
click at [902, 398] on button "Générer PDF" at bounding box center [922, 398] width 89 height 25
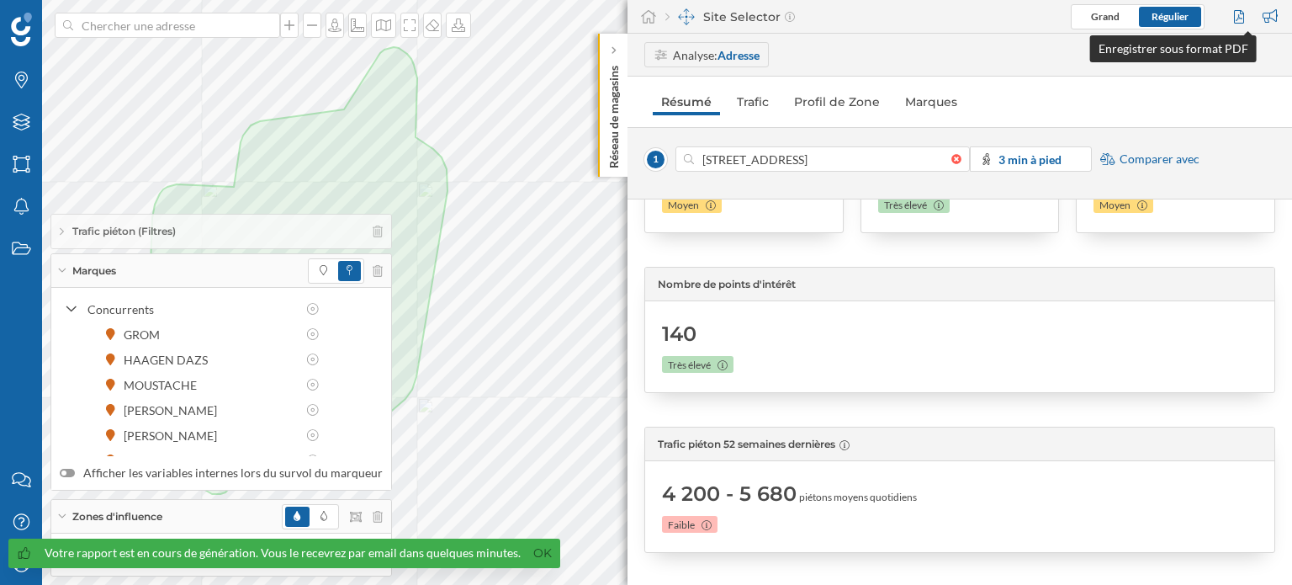
click at [1240, 13] on div at bounding box center [1241, 16] width 23 height 25
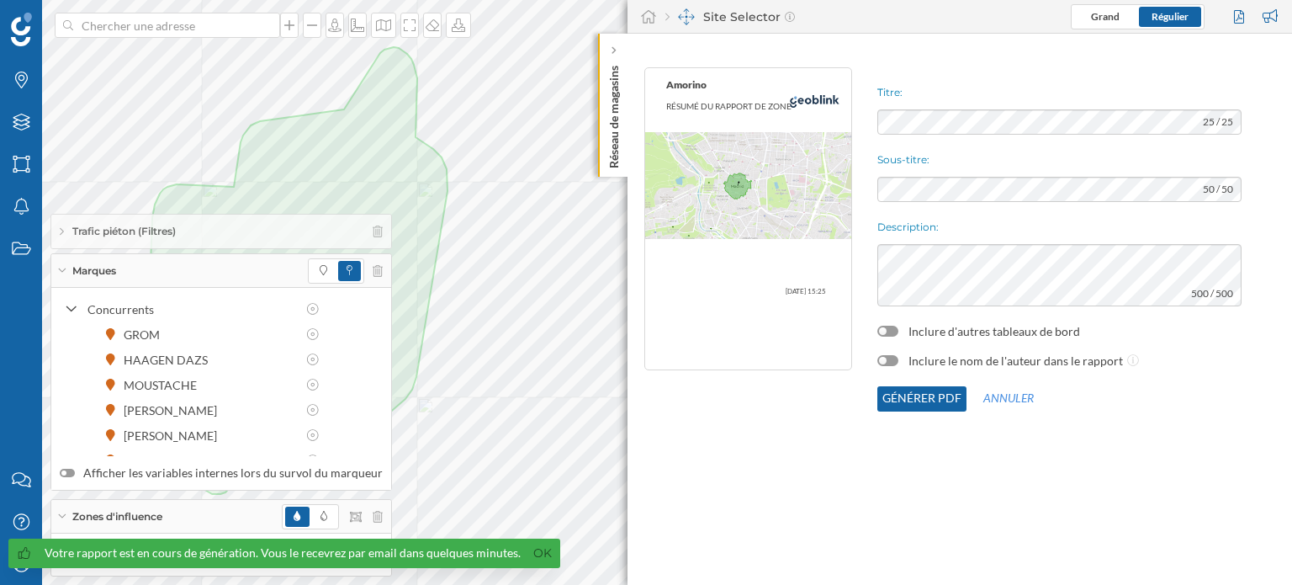
click at [906, 393] on button "Générer PDF" at bounding box center [922, 398] width 89 height 25
